Goal: Find specific page/section: Find specific page/section

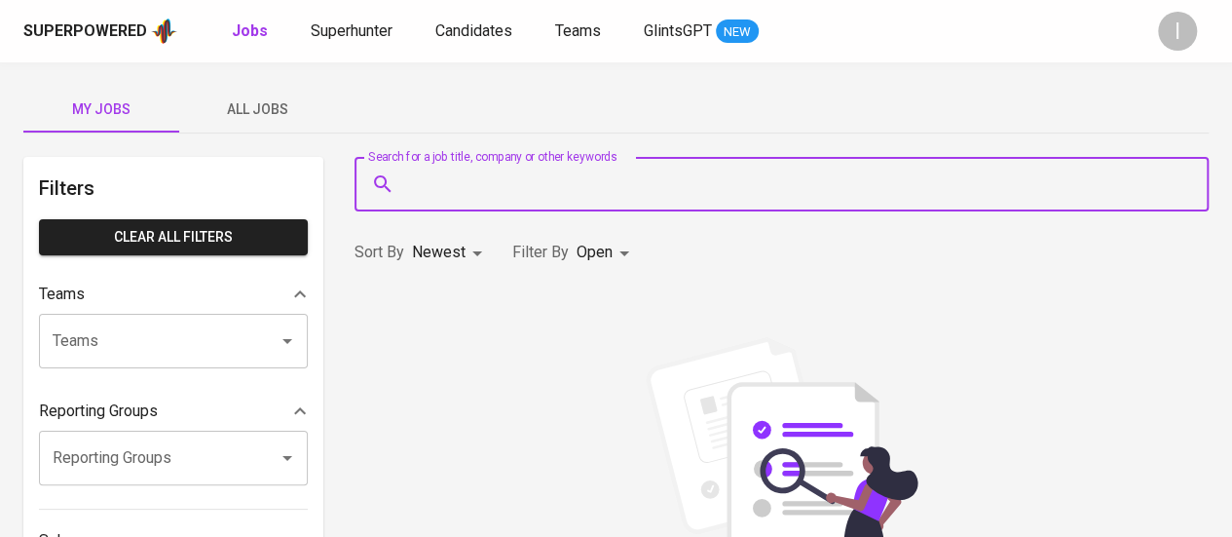
click at [668, 184] on input "Search for a job title, company or other keywords" at bounding box center [786, 184] width 769 height 37
type input "duta faras"
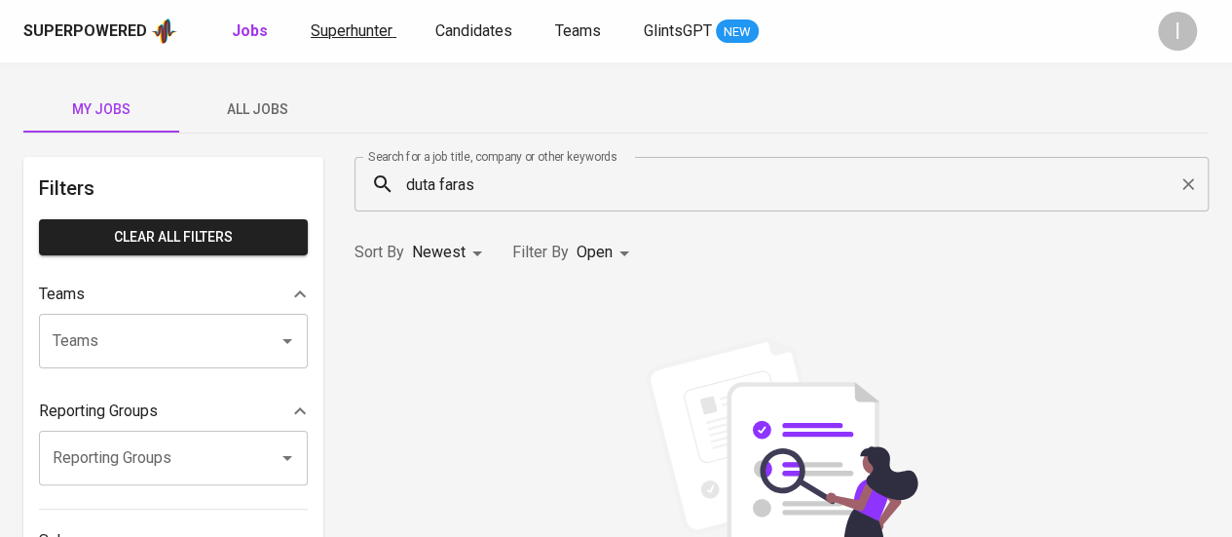
click at [343, 42] on link "Superhunter" at bounding box center [354, 31] width 86 height 24
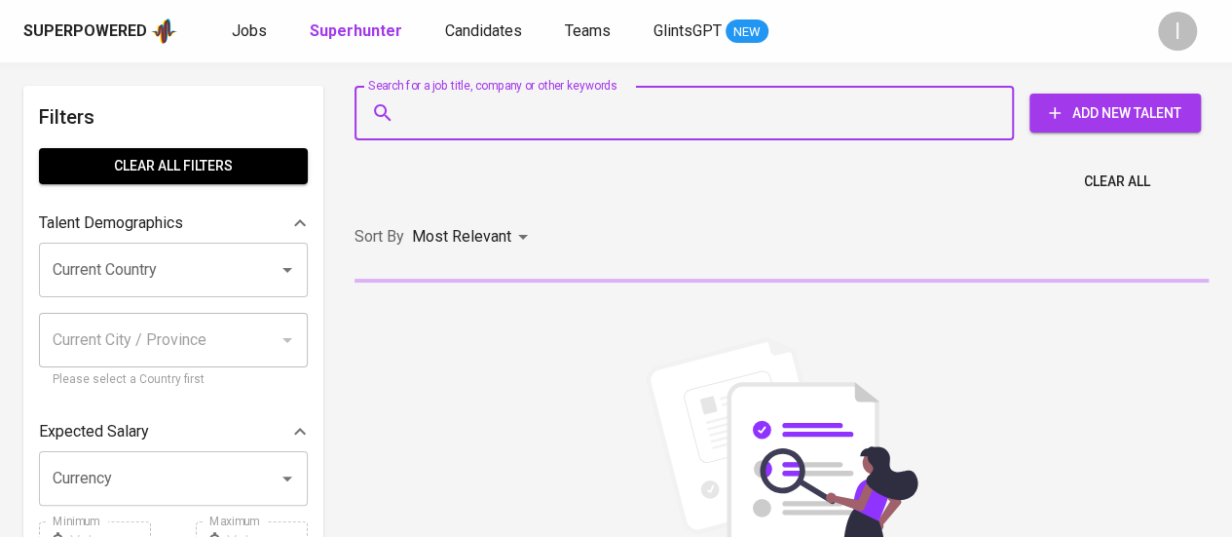
click at [447, 111] on input "Search for a job title, company or other keywords" at bounding box center [689, 112] width 574 height 37
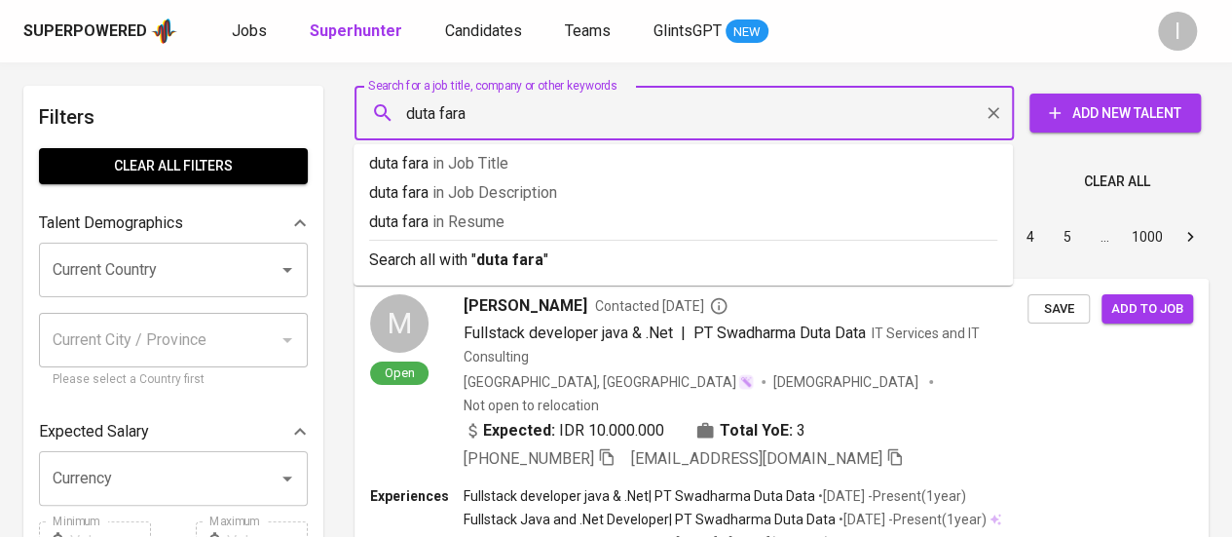
type input "duta faras"
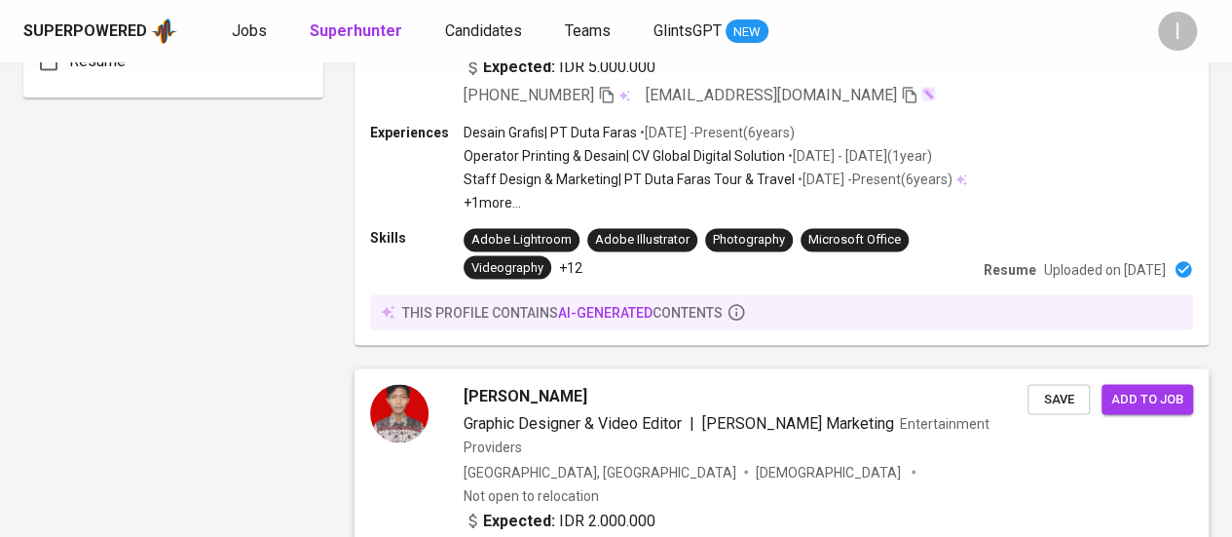
scroll to position [1894, 0]
